Goal: Communication & Community: Share content

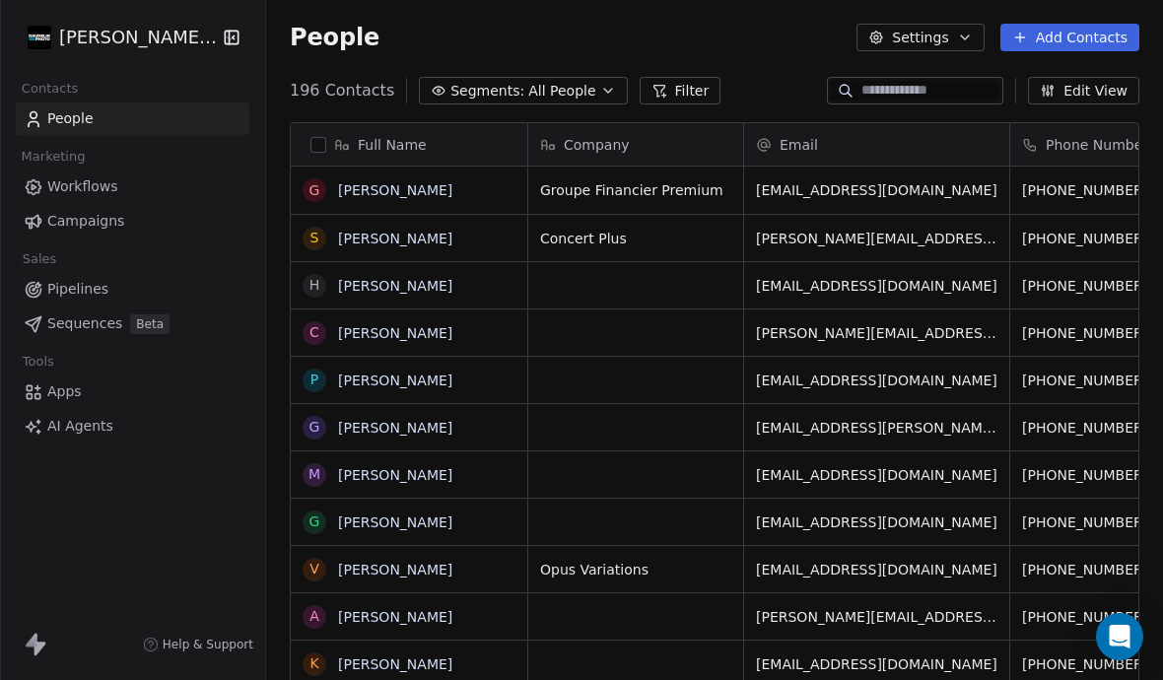
scroll to position [674, 897]
click at [861, 97] on input at bounding box center [930, 91] width 138 height 20
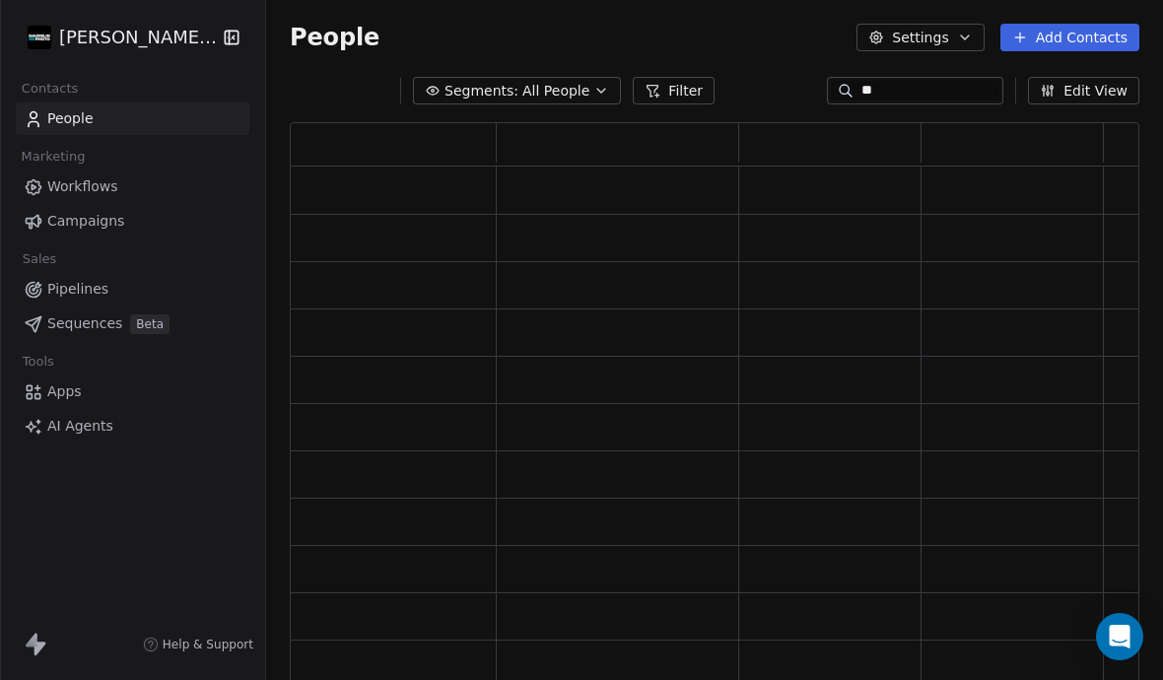
type input "***"
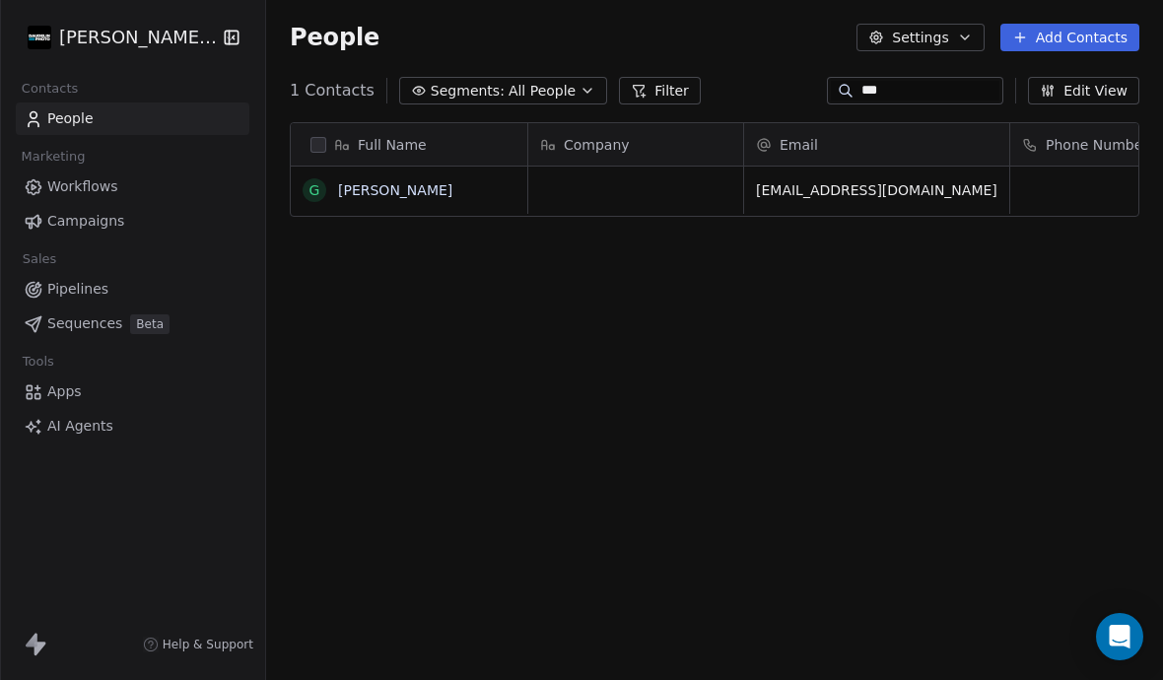
click at [403, 189] on link "[PERSON_NAME]" at bounding box center [395, 190] width 114 height 16
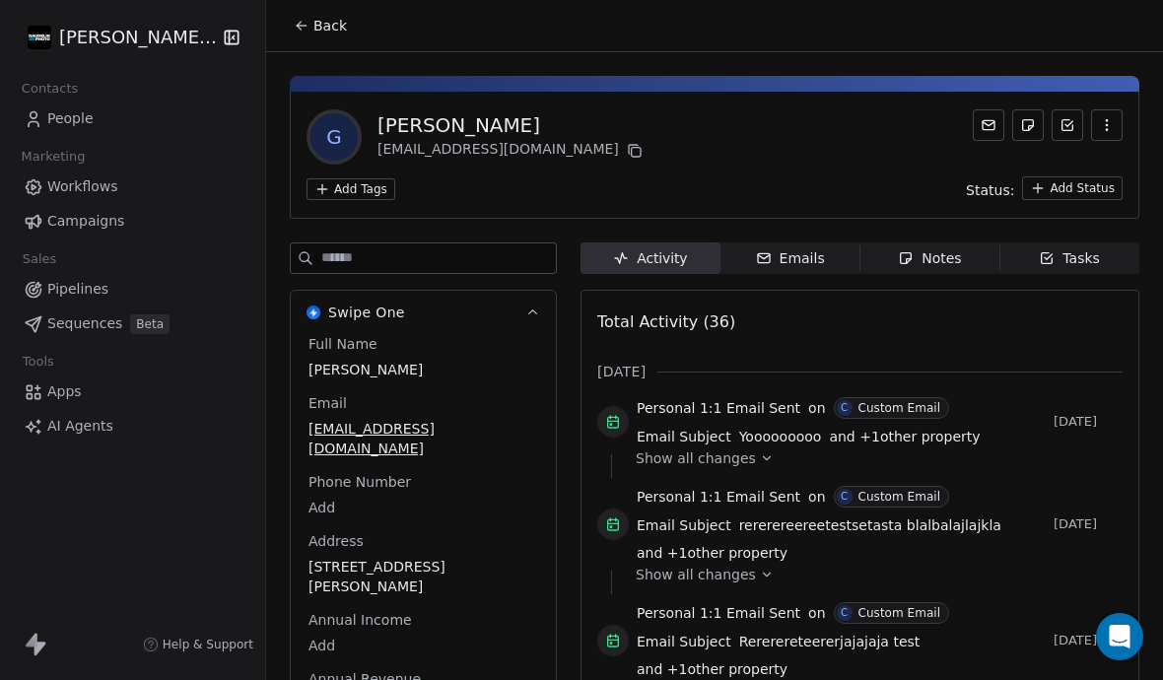
click at [790, 273] on span "Emails Emails" at bounding box center [790, 258] width 140 height 32
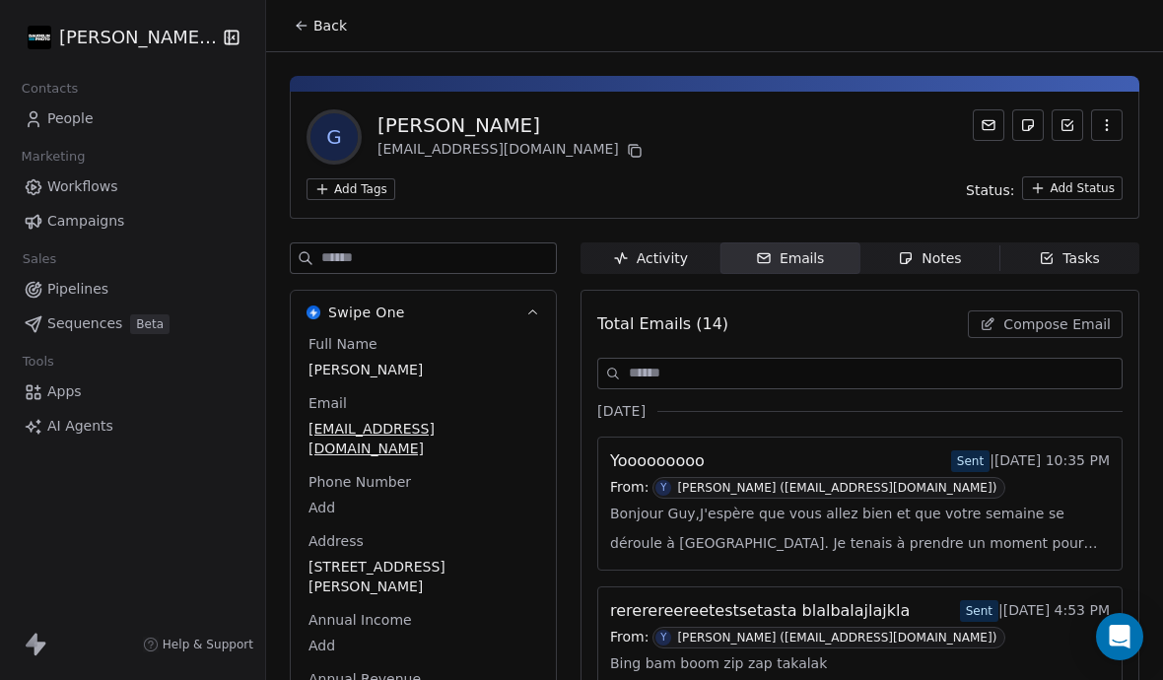
click at [1041, 318] on span "Compose Email" at bounding box center [1056, 324] width 107 height 20
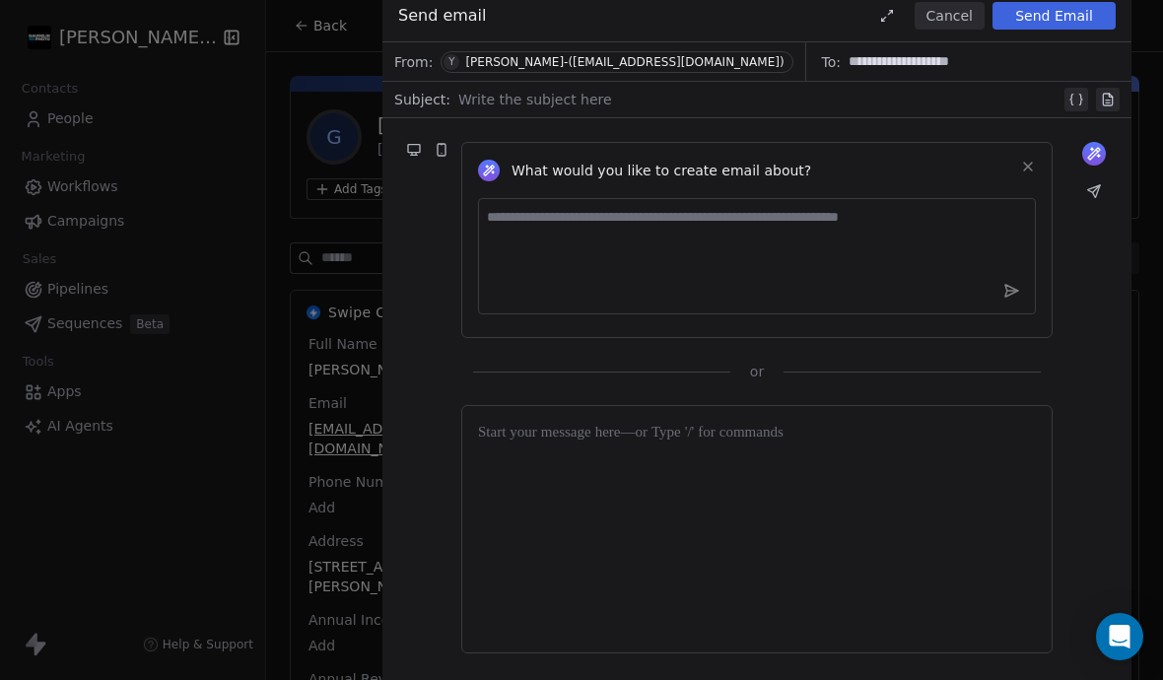
click at [574, 95] on div at bounding box center [759, 100] width 602 height 24
click at [633, 461] on div at bounding box center [757, 529] width 558 height 215
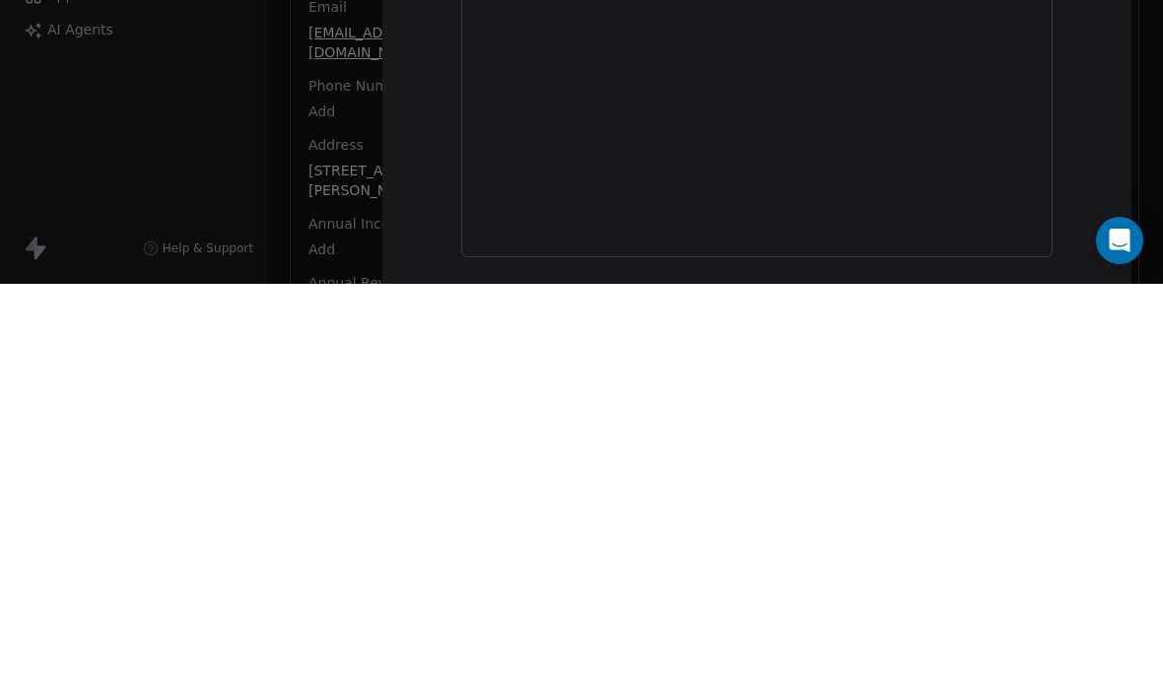
scroll to position [86, 0]
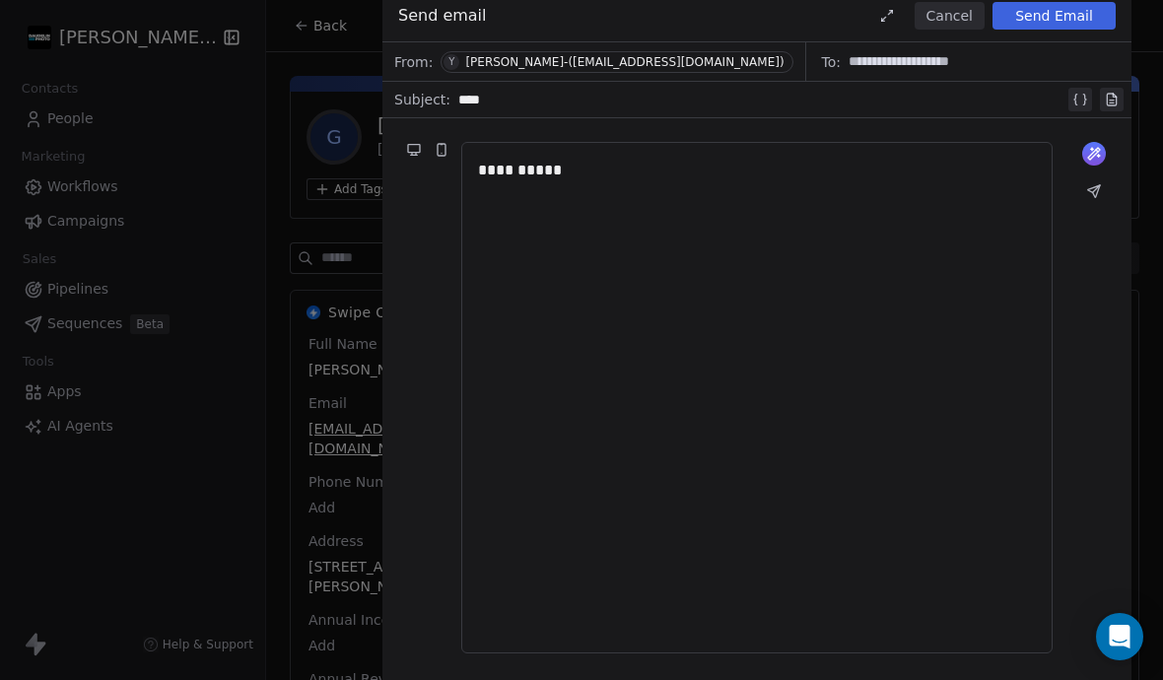
click at [1082, 26] on button "Send Email" at bounding box center [1053, 16] width 123 height 28
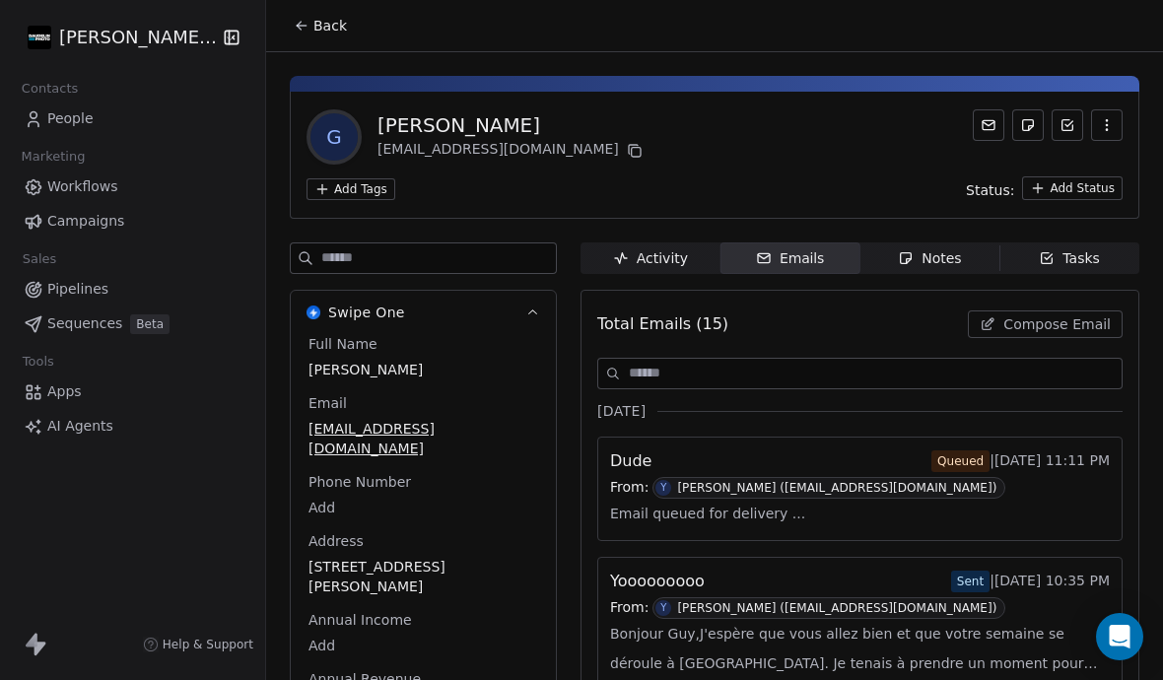
click at [1037, 242] on span "Tasks Tasks" at bounding box center [1069, 258] width 140 height 32
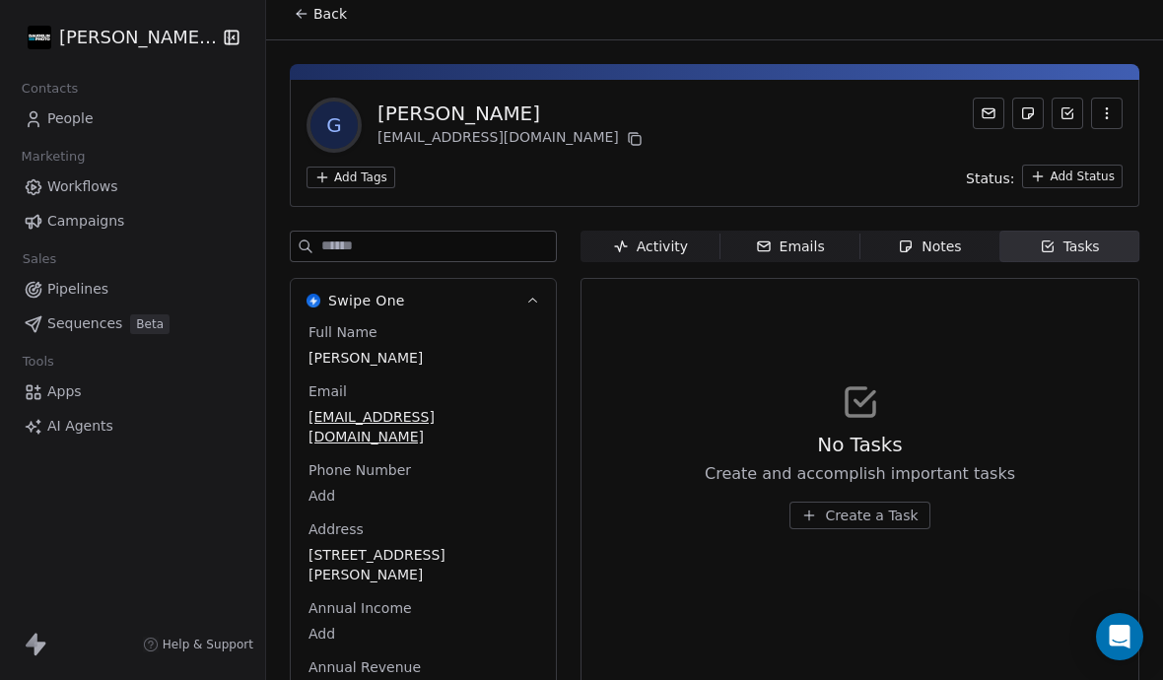
scroll to position [14, 0]
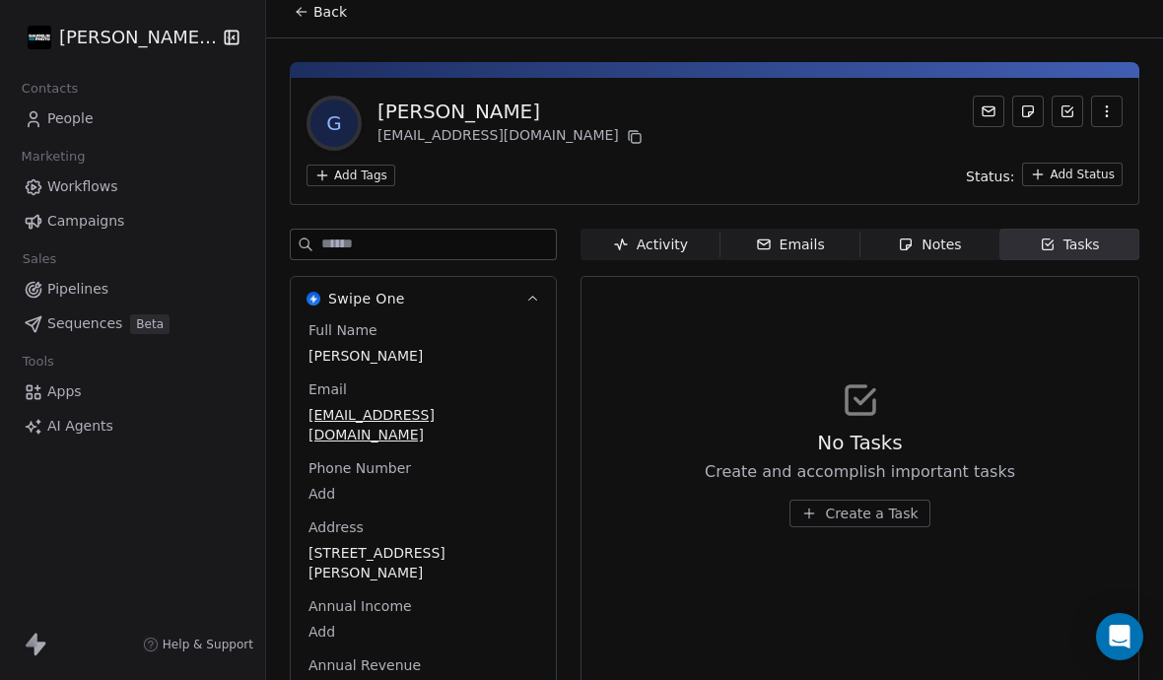
click at [867, 503] on span "Create a Task" at bounding box center [871, 513] width 93 height 20
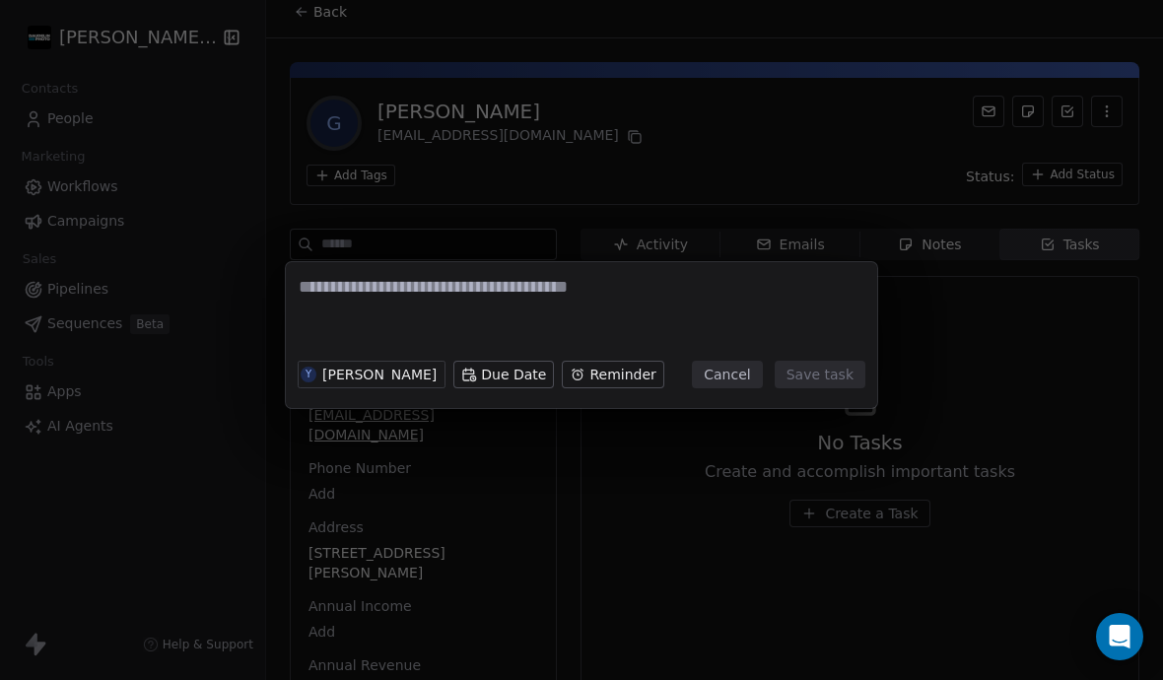
click at [512, 373] on body "[PERSON_NAME] Photo Contacts People Marketing Workflows Campaigns Sales Pipelin…" at bounding box center [581, 340] width 1163 height 680
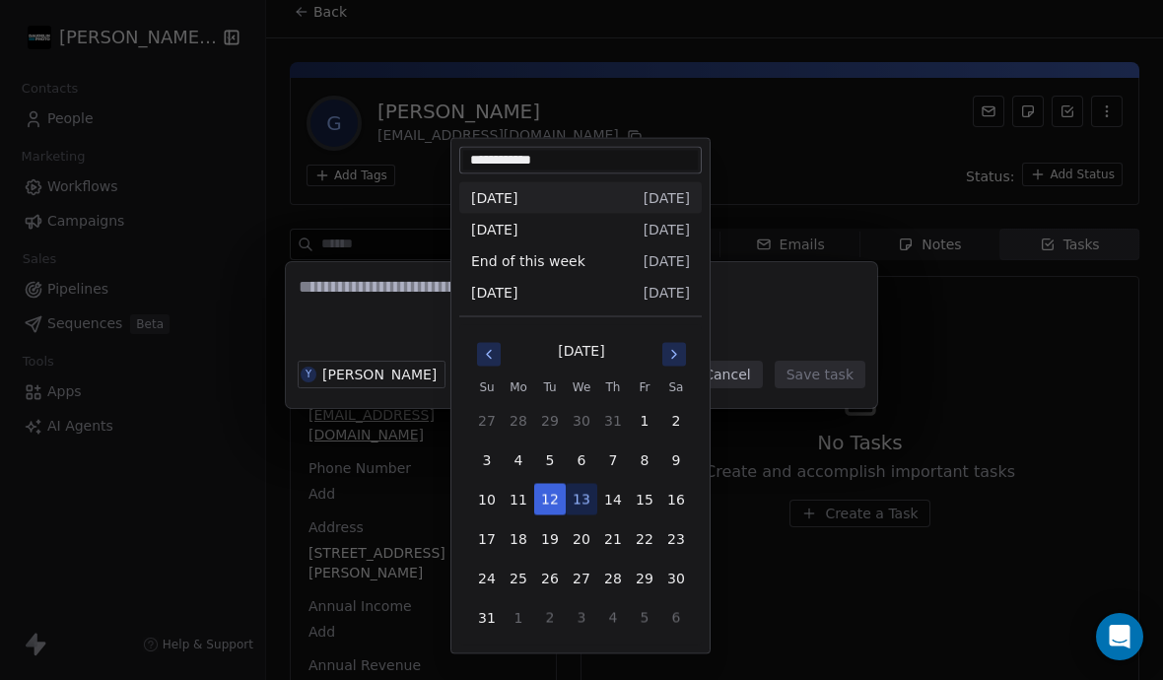
click at [648, 228] on span "[DATE]" at bounding box center [666, 230] width 46 height 20
type input "**********"
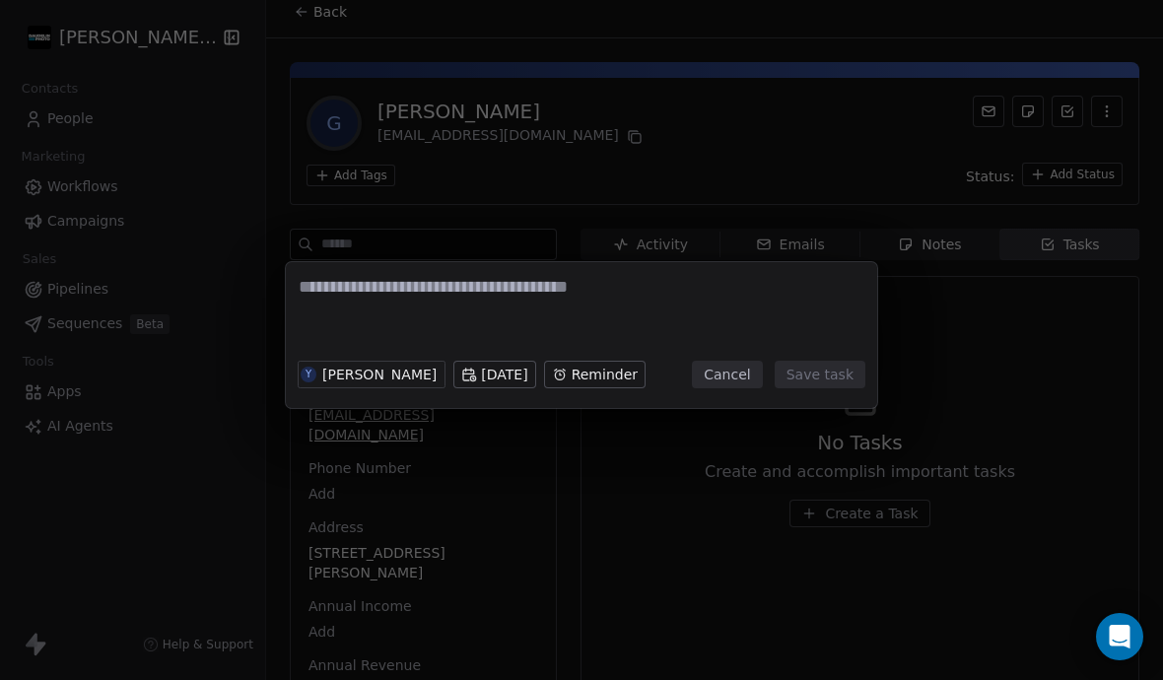
click at [494, 376] on body "[PERSON_NAME] Photo Contacts People Marketing Workflows Campaigns Sales Pipelin…" at bounding box center [581, 340] width 1163 height 680
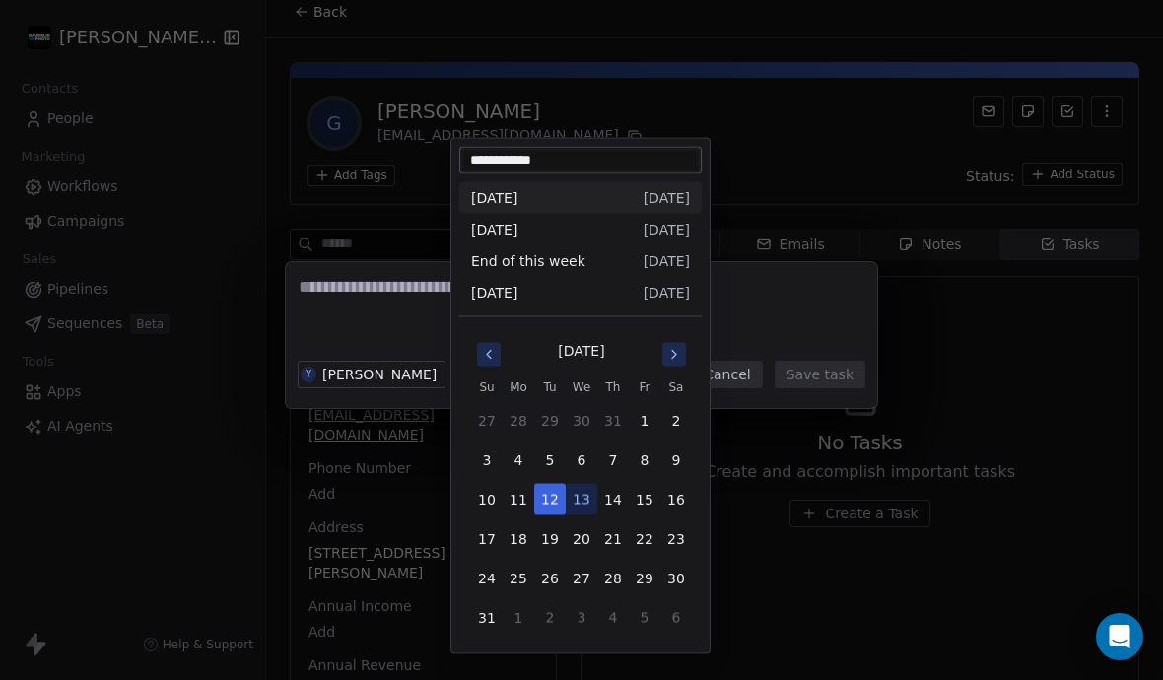
click at [653, 224] on span "[DATE]" at bounding box center [666, 230] width 46 height 20
type input "**********"
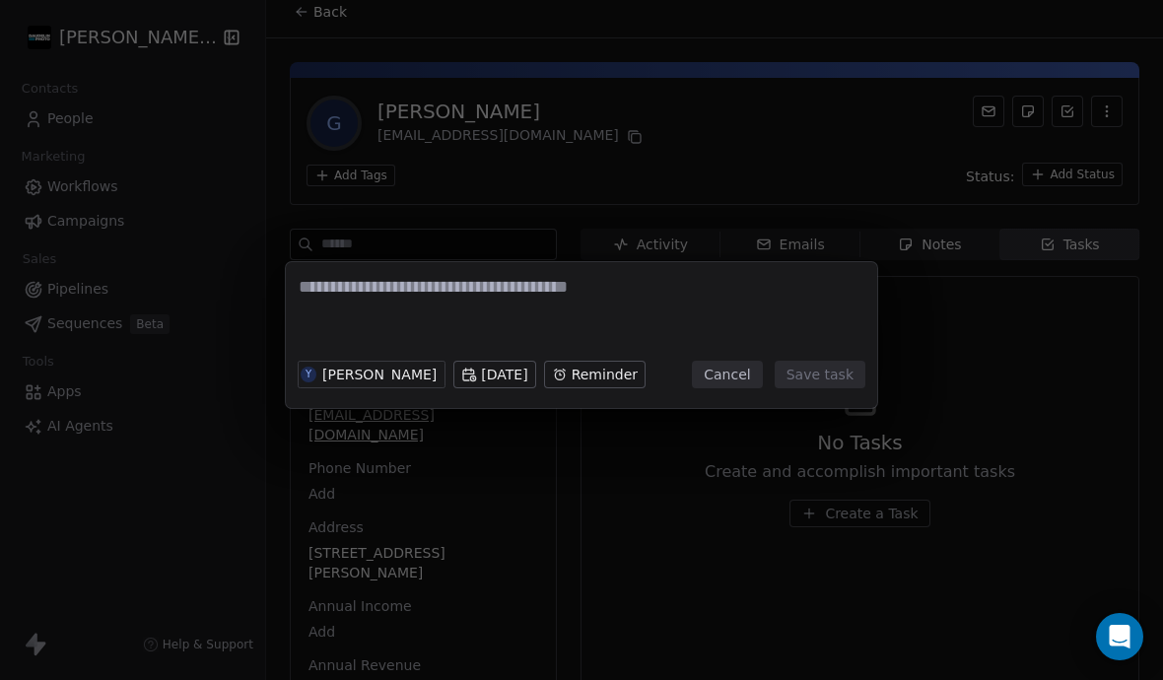
click at [724, 378] on button "Cancel" at bounding box center [727, 375] width 70 height 28
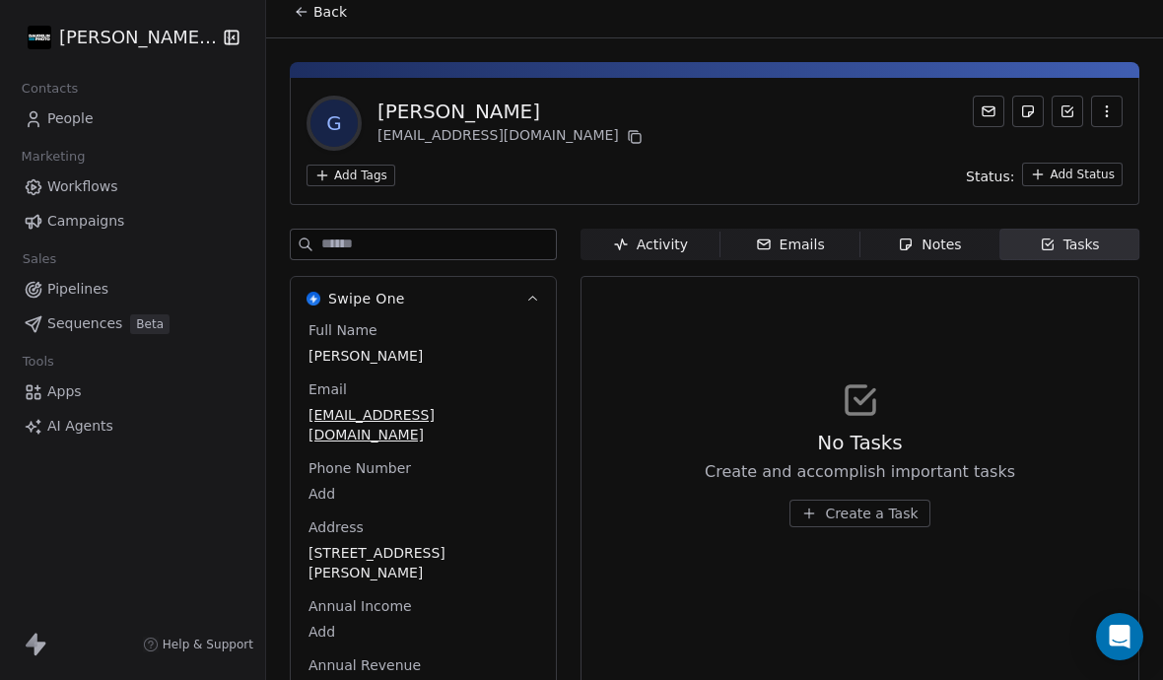
click at [109, 102] on link "People" at bounding box center [132, 118] width 233 height 33
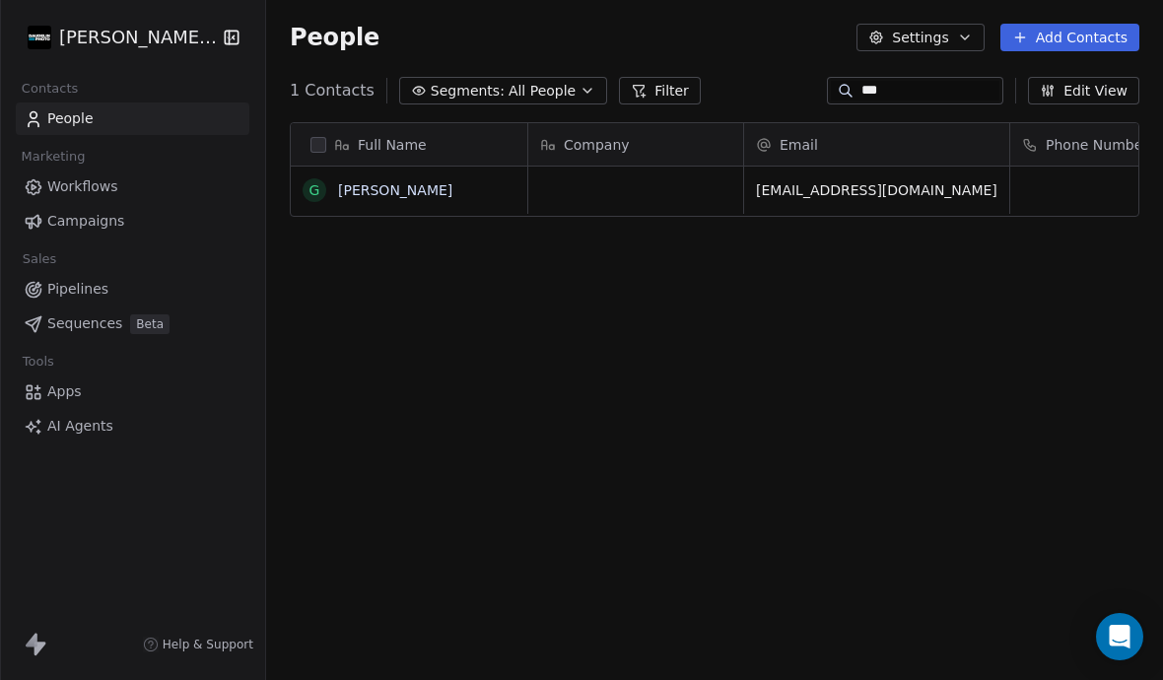
click at [909, 95] on input "***" at bounding box center [930, 91] width 138 height 20
type input "*"
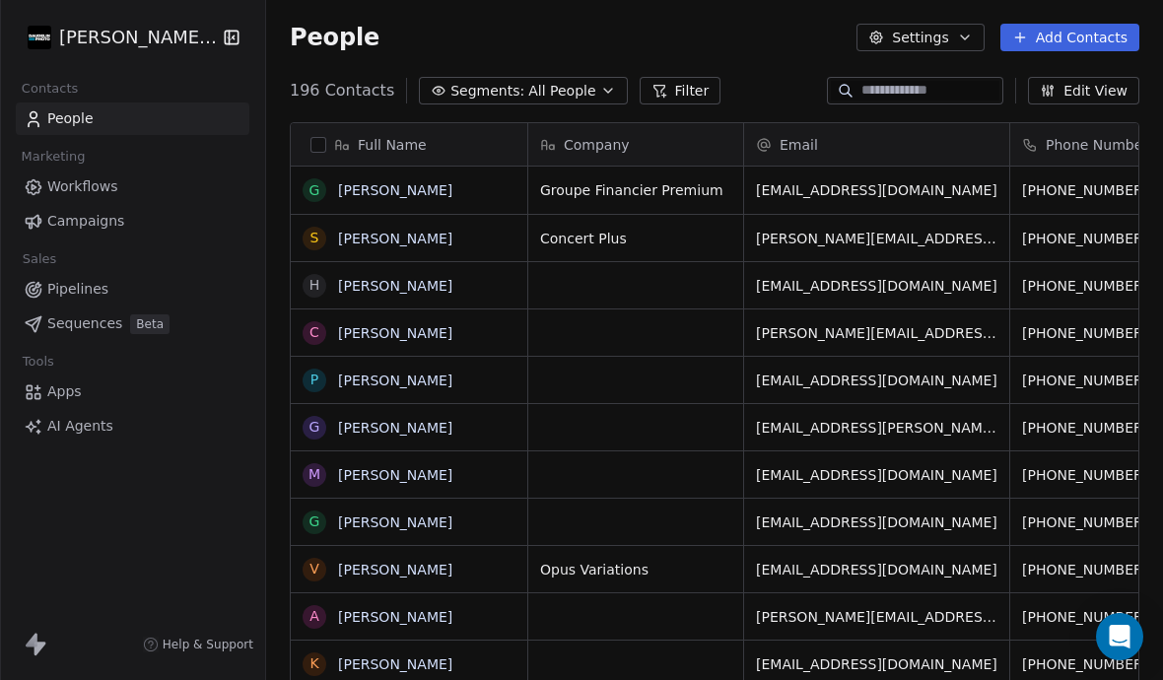
click at [404, 195] on link "[PERSON_NAME]" at bounding box center [395, 190] width 114 height 16
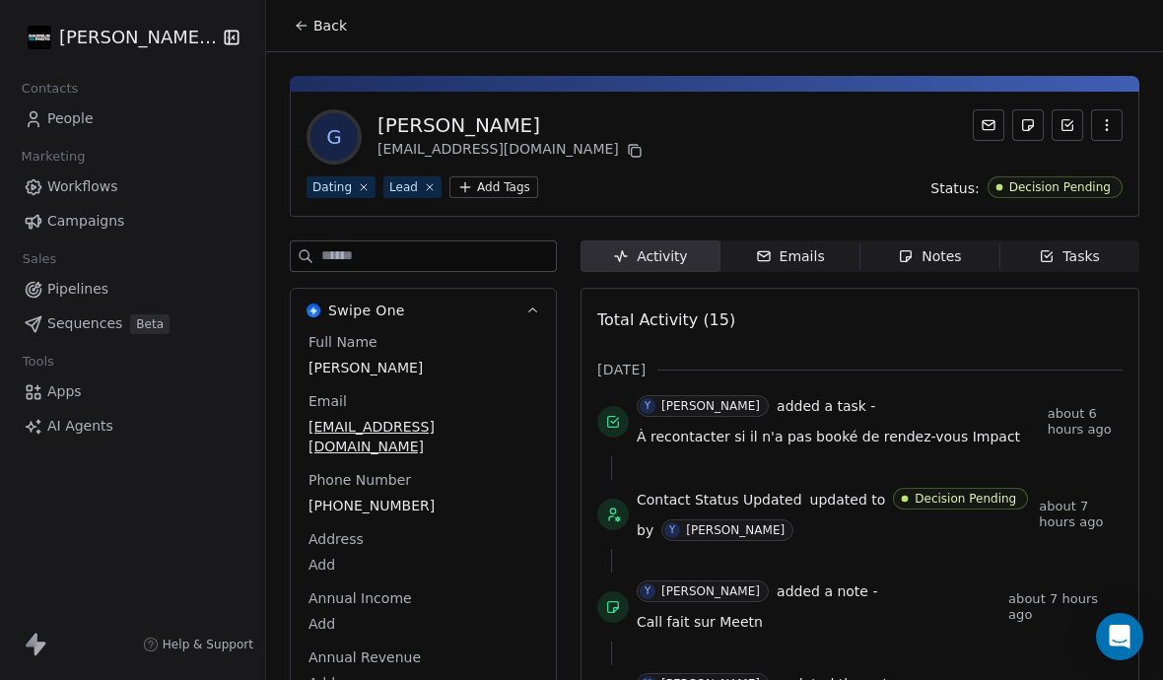
click at [806, 269] on span "Emails Emails" at bounding box center [790, 256] width 140 height 32
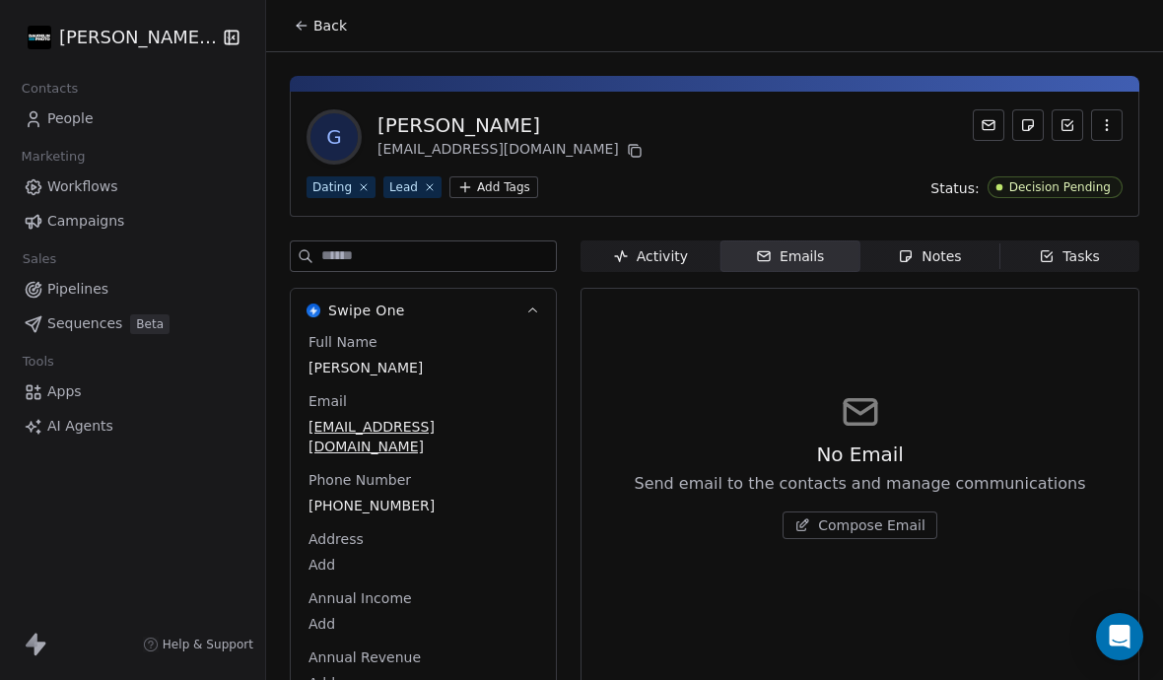
click at [865, 530] on span "Compose Email" at bounding box center [871, 525] width 107 height 20
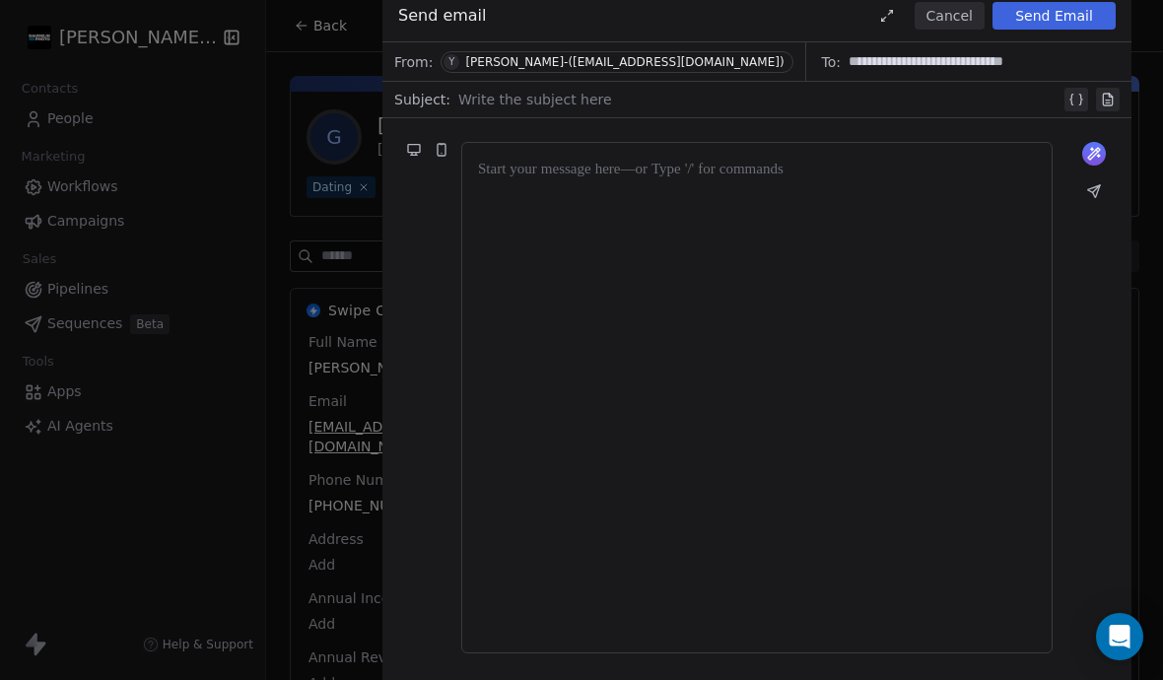
click at [610, 100] on div at bounding box center [759, 100] width 602 height 24
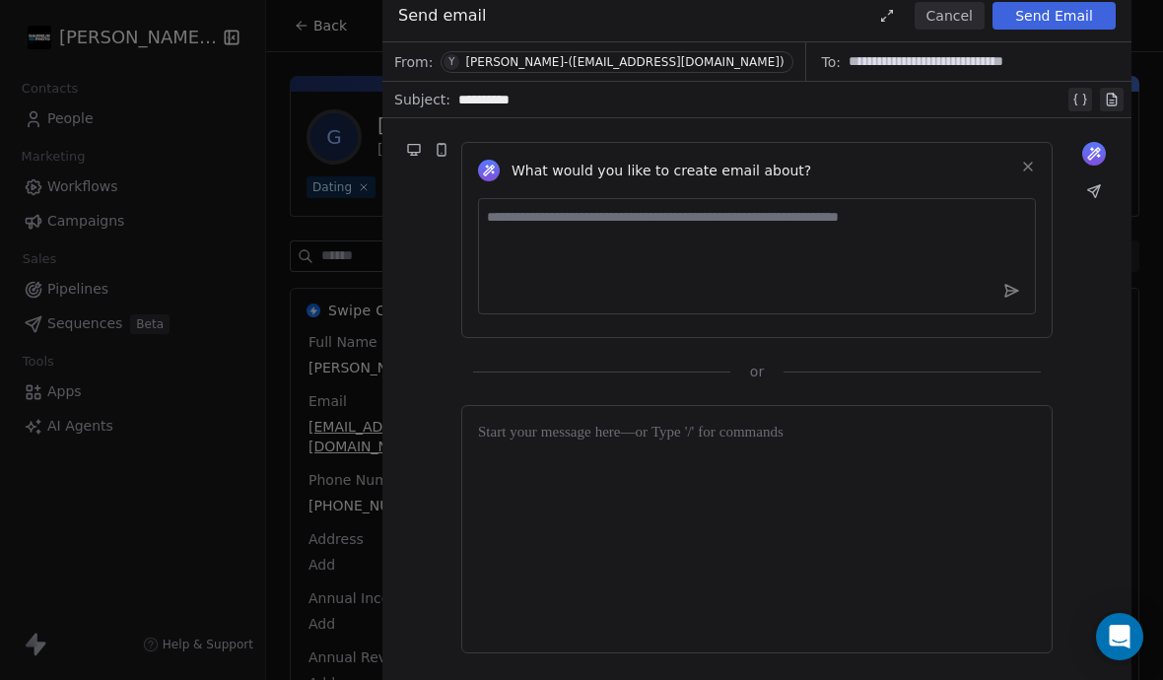
click at [664, 507] on div at bounding box center [757, 529] width 558 height 215
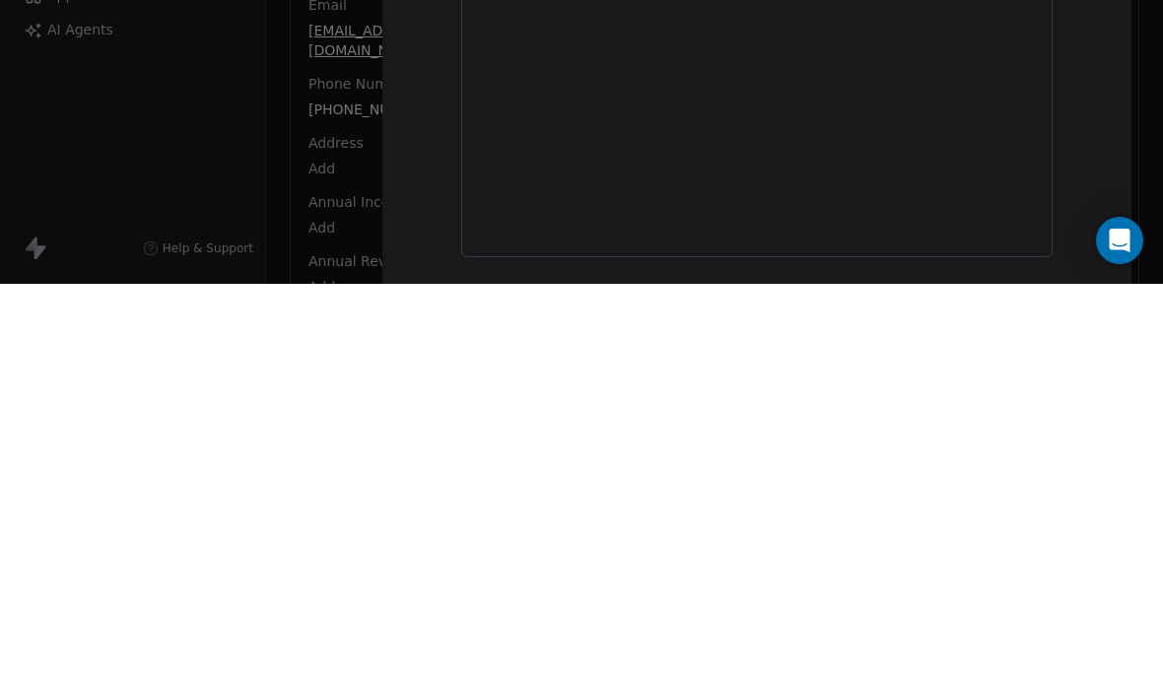
scroll to position [86, 0]
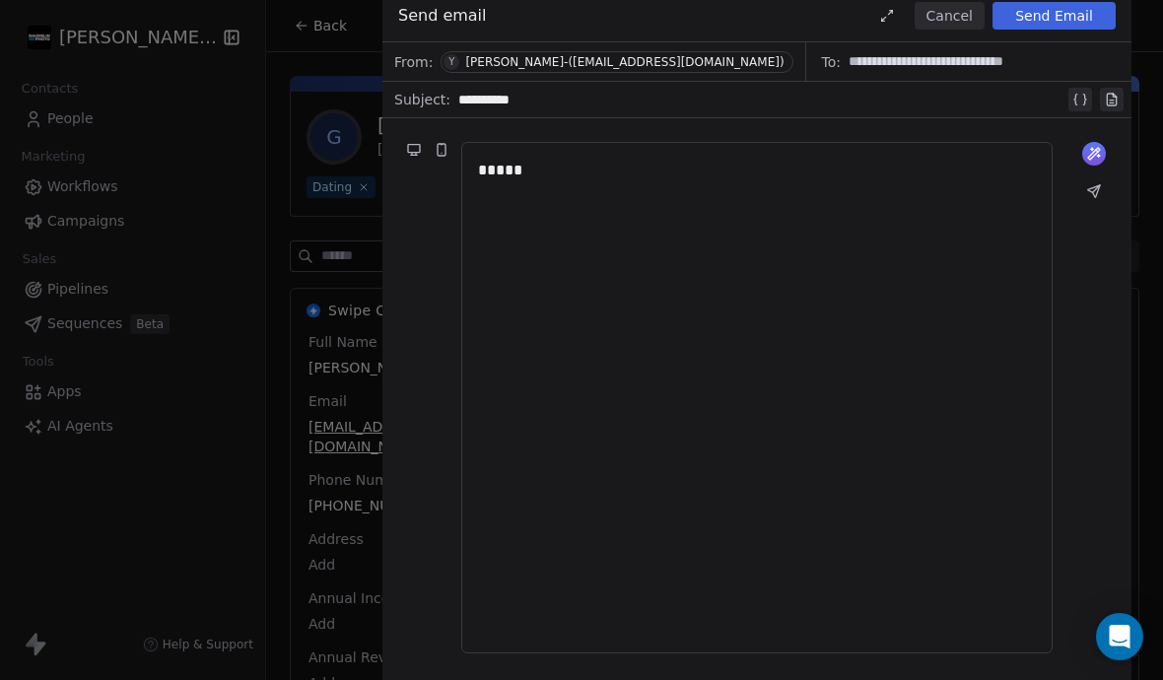
click at [1105, 177] on button at bounding box center [1094, 191] width 28 height 28
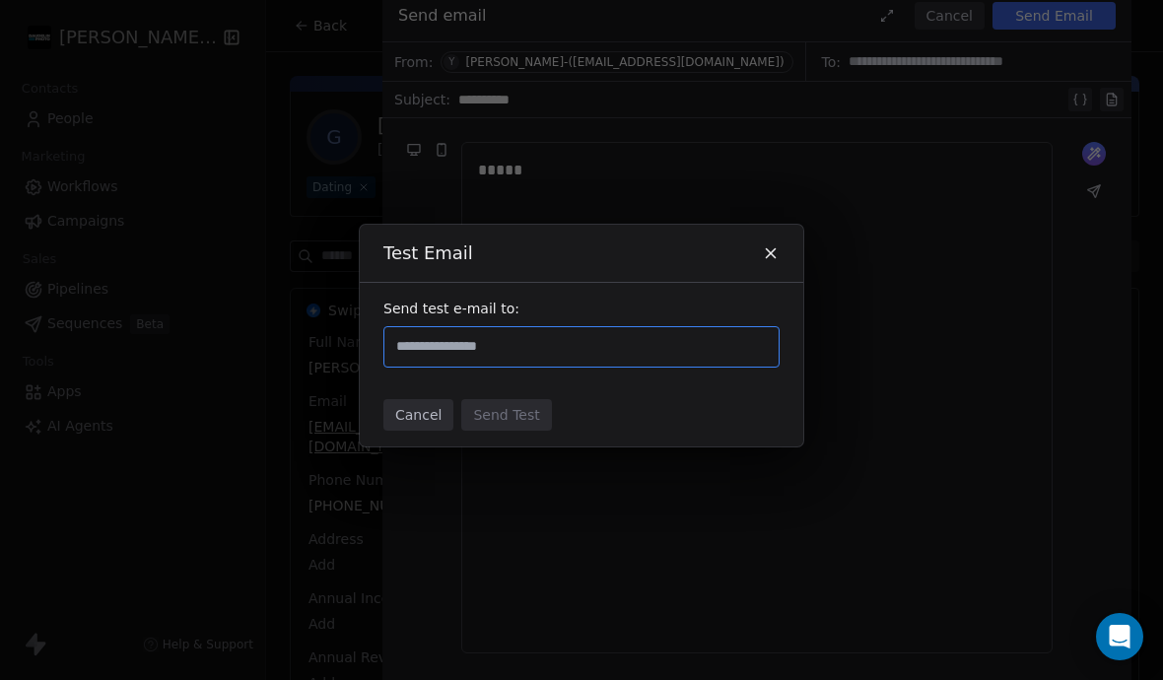
click at [612, 335] on input "text" at bounding box center [581, 347] width 378 height 24
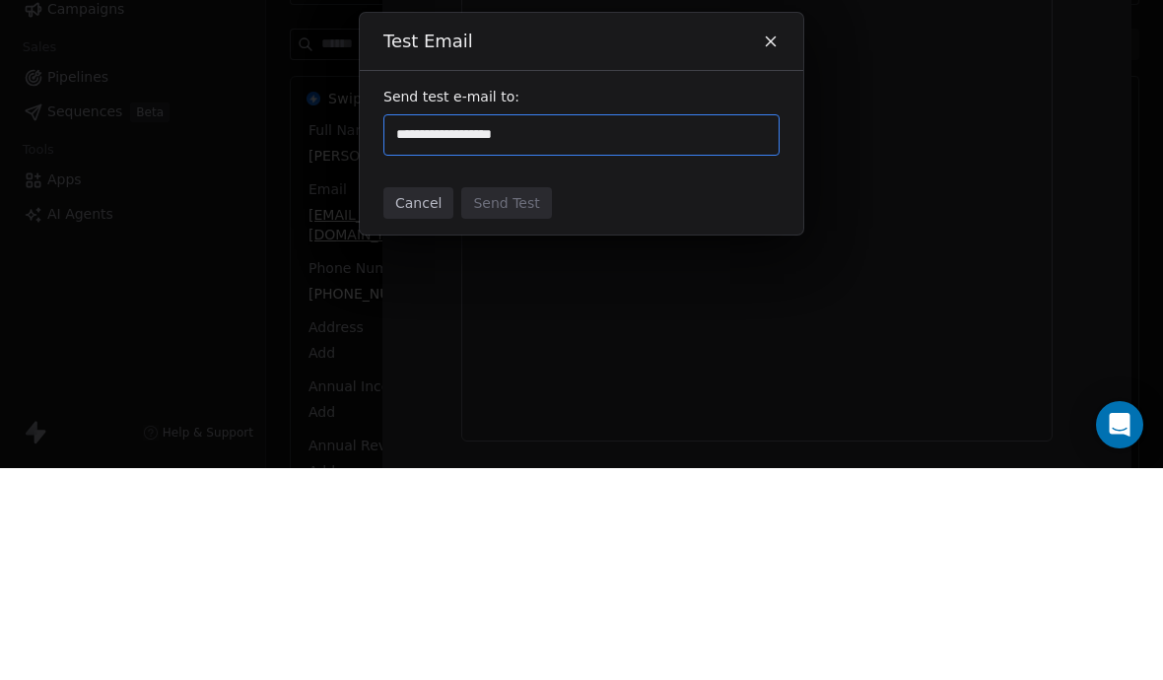
type input "**********"
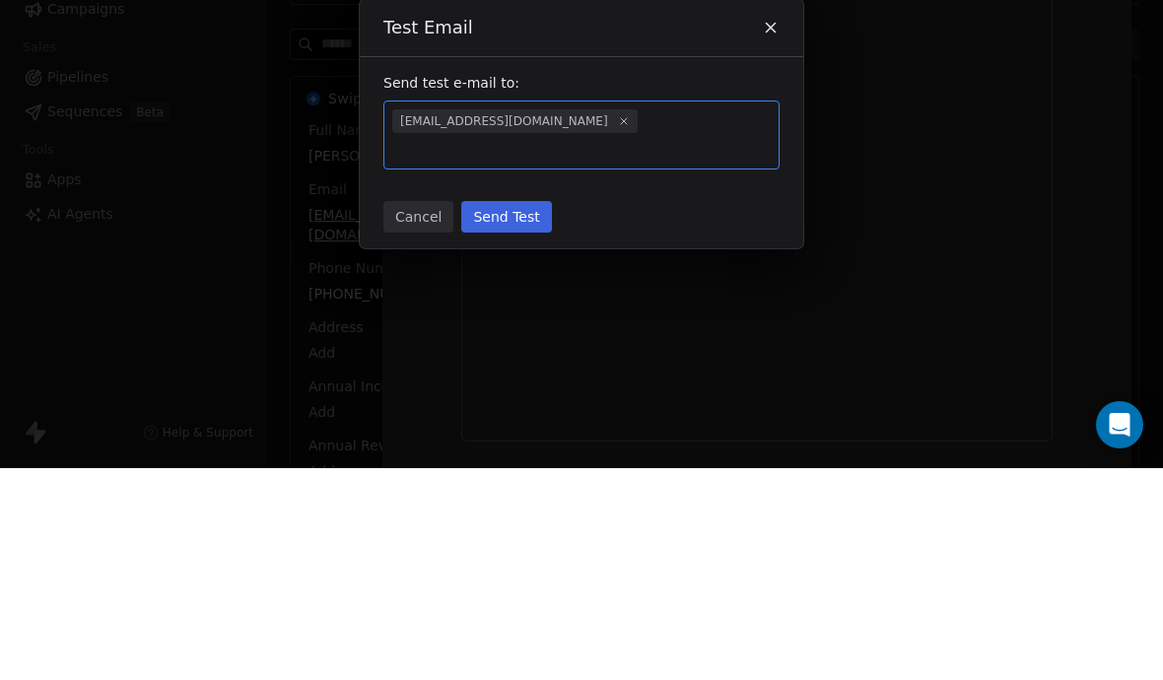
click at [500, 413] on button "Send Test" at bounding box center [506, 429] width 90 height 32
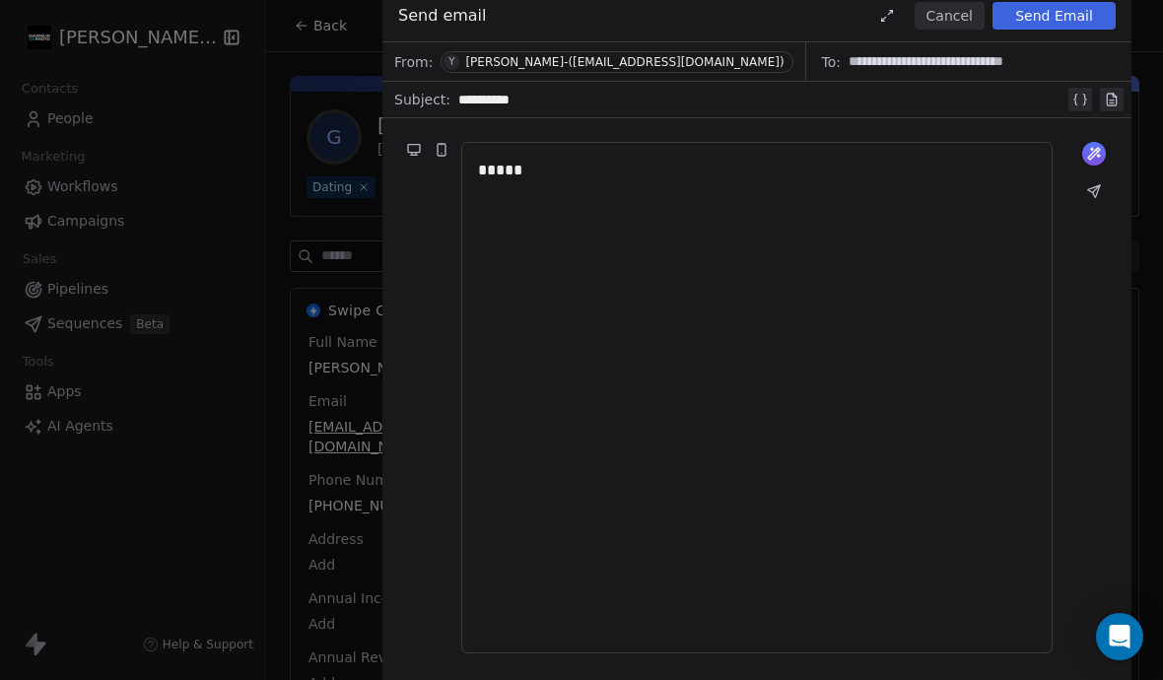
click at [949, 17] on button "Cancel" at bounding box center [949, 16] width 70 height 28
